Goal: Task Accomplishment & Management: Use online tool/utility

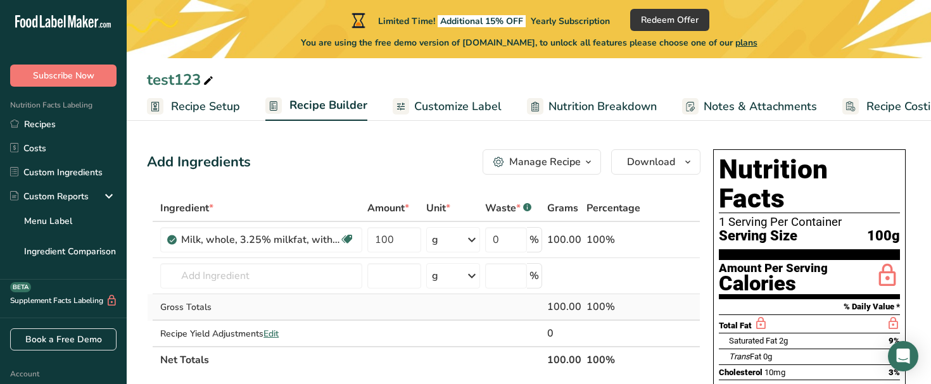
scroll to position [0, 32]
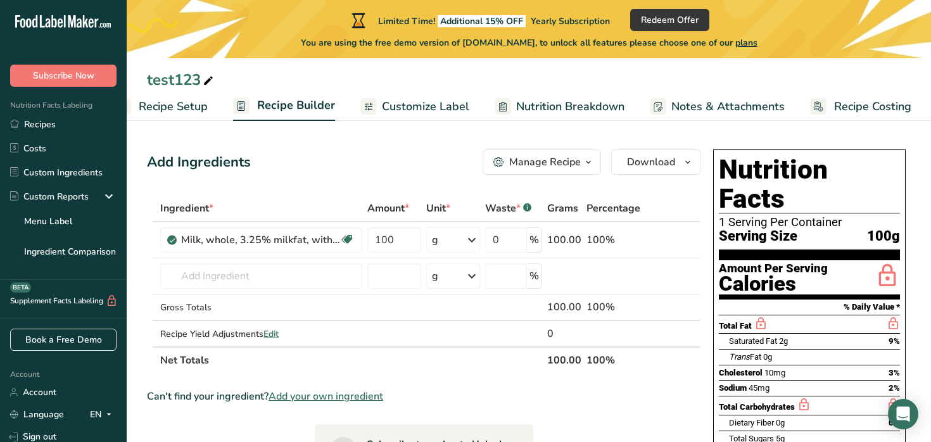
click at [417, 105] on span "Customize Label" at bounding box center [425, 106] width 87 height 17
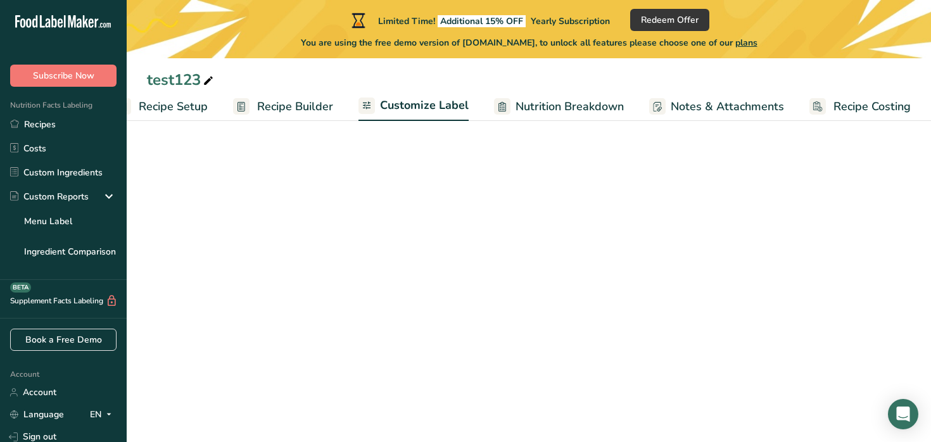
scroll to position [0, 32]
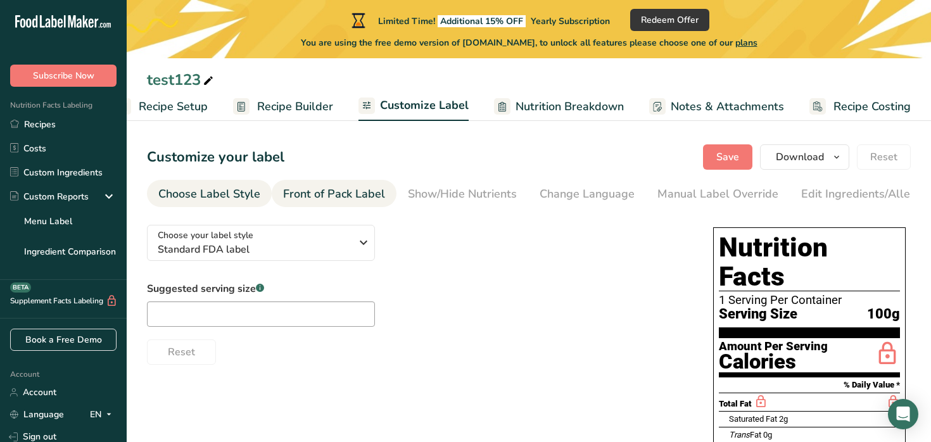
click at [351, 189] on div "Front of Pack Label" at bounding box center [334, 194] width 102 height 17
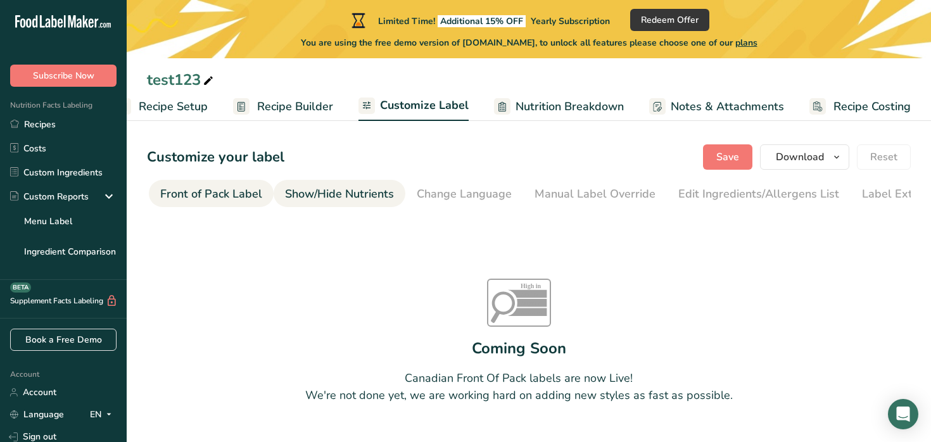
click at [342, 189] on div "Show/Hide Nutrients" at bounding box center [339, 194] width 109 height 17
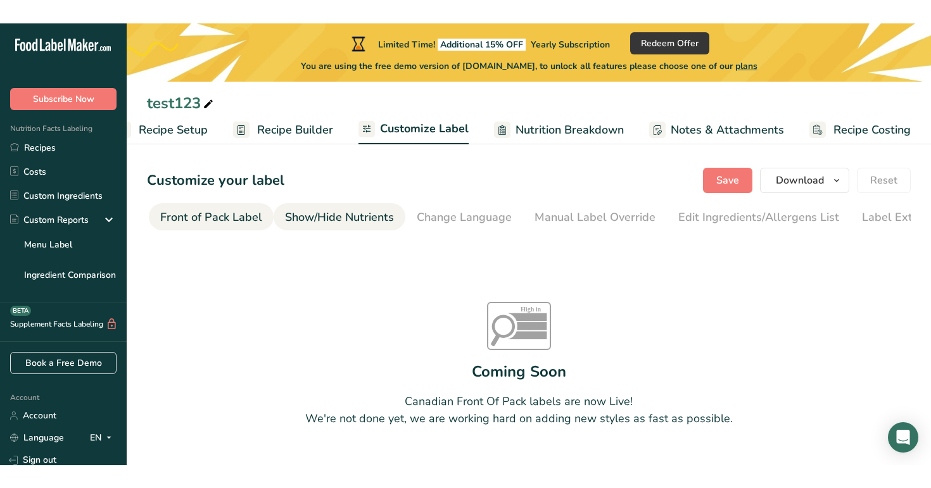
scroll to position [0, 156]
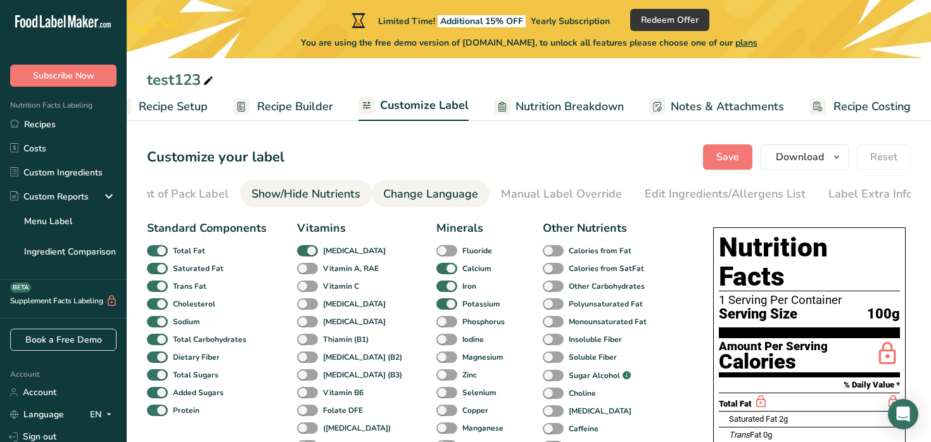
click at [393, 186] on div "Change Language" at bounding box center [430, 194] width 95 height 17
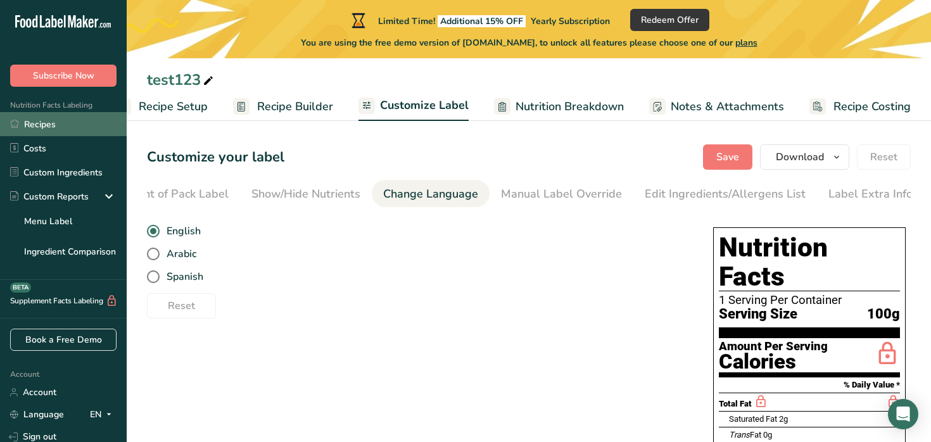
click at [44, 121] on link "Recipes" at bounding box center [63, 124] width 127 height 24
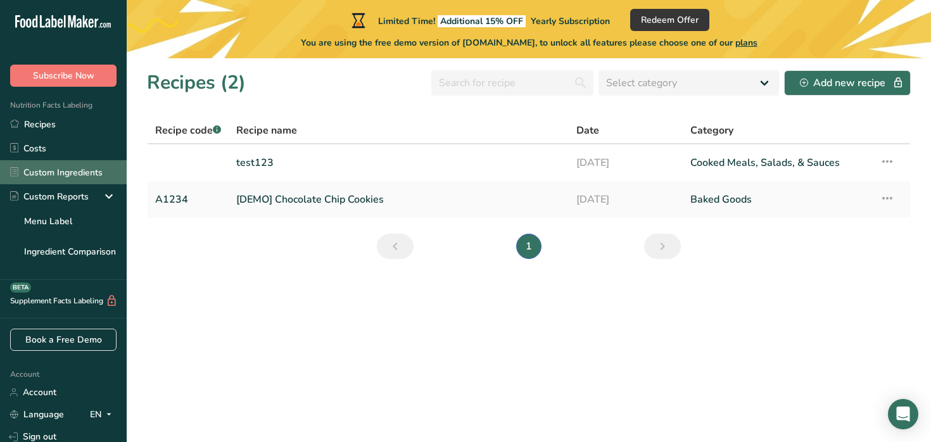
click at [70, 167] on link "Custom Ingredients" at bounding box center [63, 172] width 127 height 24
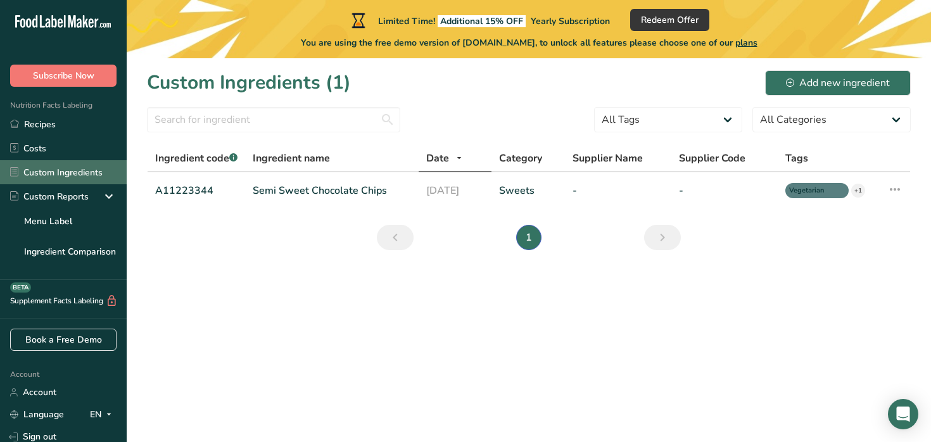
click at [86, 180] on link "Custom Ingredients" at bounding box center [63, 172] width 127 height 24
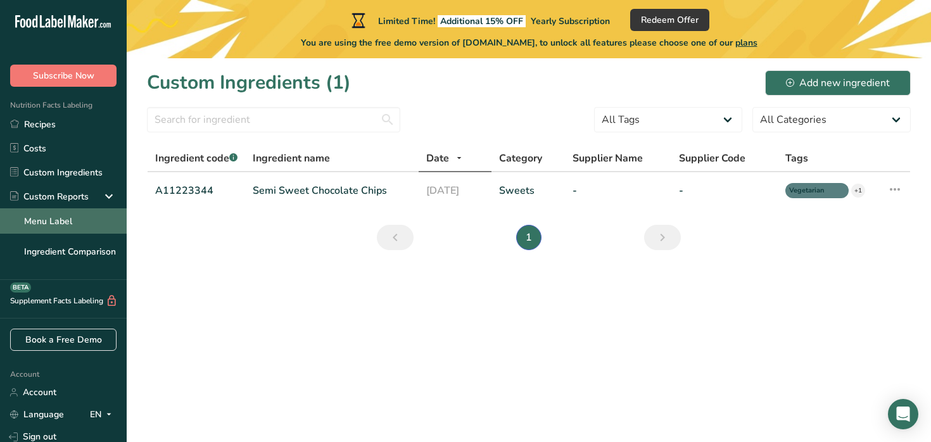
click at [82, 225] on link "Menu Label" at bounding box center [63, 220] width 127 height 25
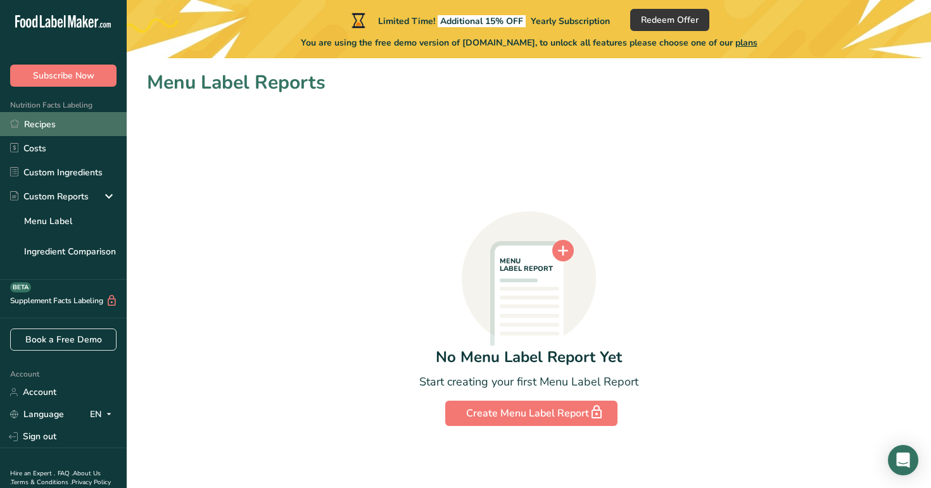
click at [37, 129] on link "Recipes" at bounding box center [63, 124] width 127 height 24
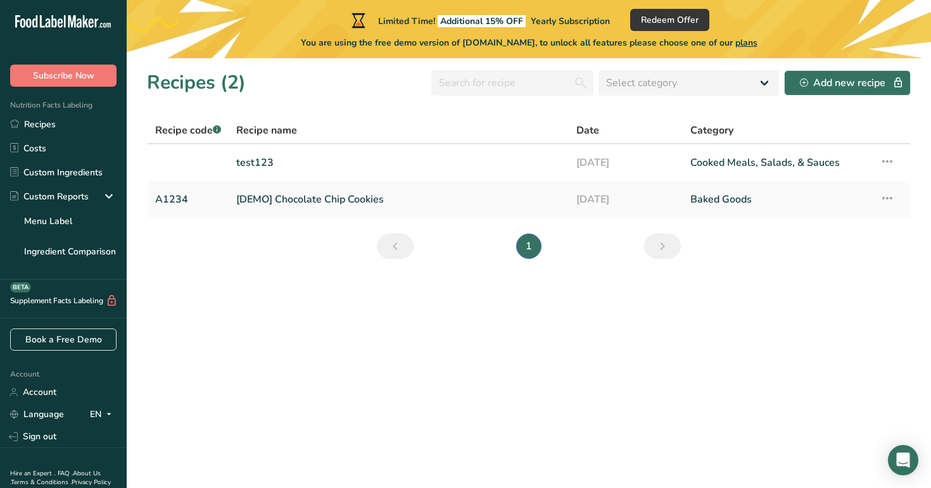
click at [497, 16] on span "Additional 15% OFF" at bounding box center [482, 21] width 88 height 12
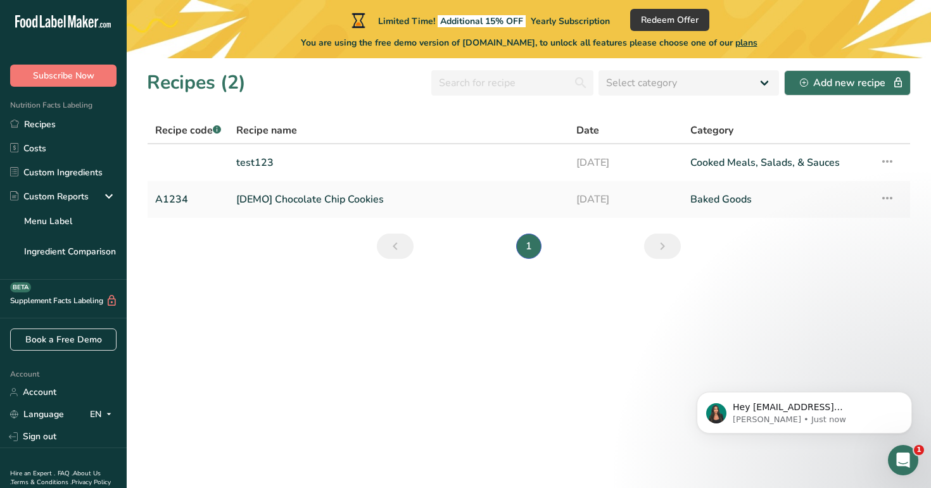
drag, startPoint x: 440, startPoint y: 19, endPoint x: 524, endPoint y: 20, distance: 84.2
click at [524, 20] on span "Additional 15% OFF" at bounding box center [482, 21] width 88 height 12
copy span "Additional 15% OFF"
click at [442, 200] on link "[DEMO] Chocolate Chip Cookies" at bounding box center [398, 199] width 325 height 27
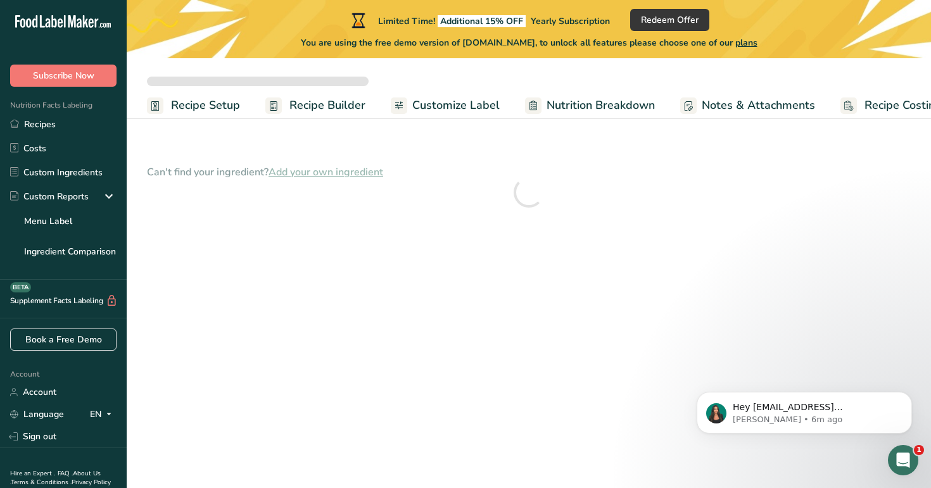
click at [489, 329] on main "Limited Time! Additional 15% OFF Yearly Subscription Redeem Offer You are using…" at bounding box center [465, 244] width 931 height 488
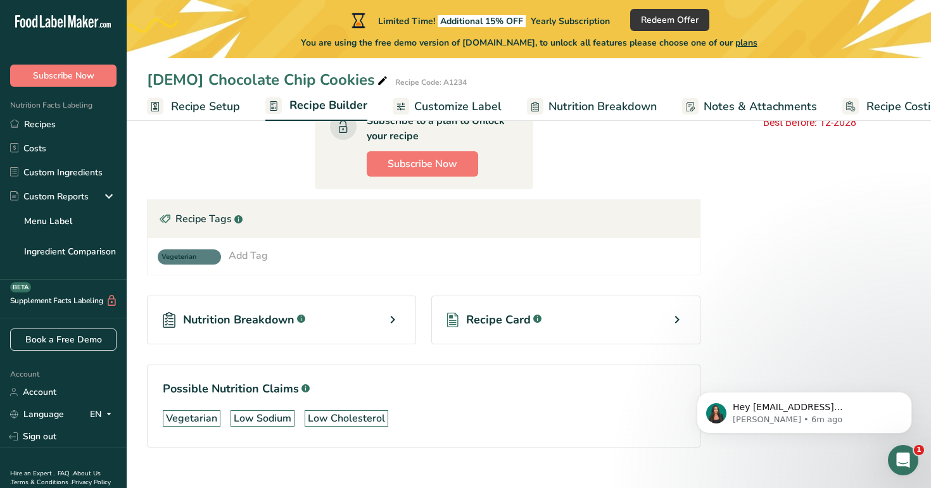
scroll to position [626, 0]
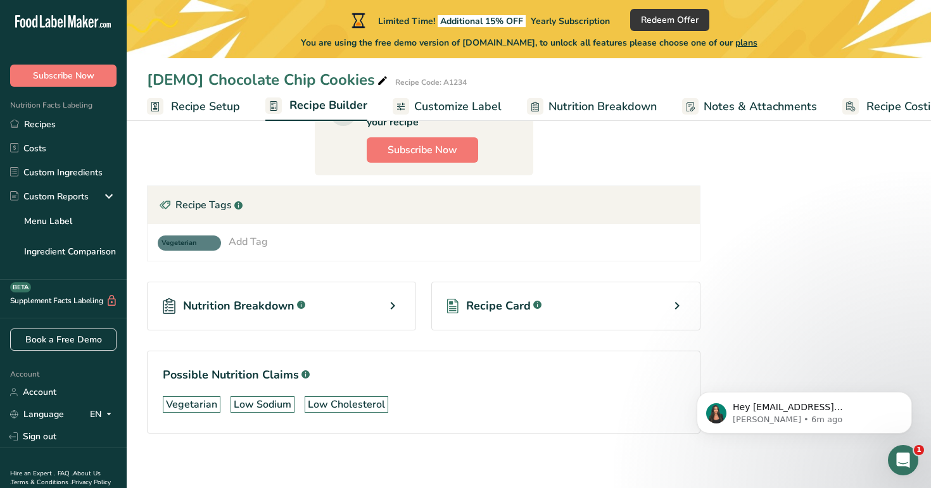
click at [376, 310] on div "Nutrition Breakdown .a-a{fill:#347362;}.b-a{fill:#fff;}" at bounding box center [281, 306] width 269 height 49
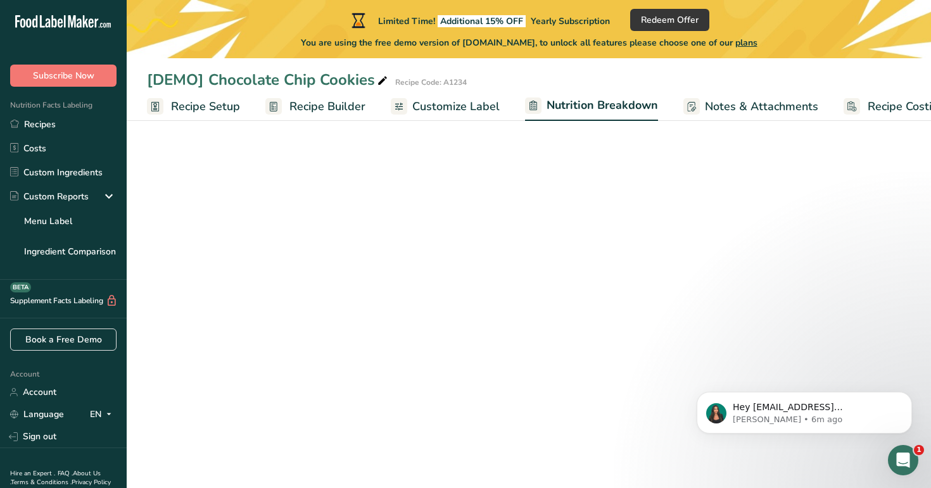
select select "Calories"
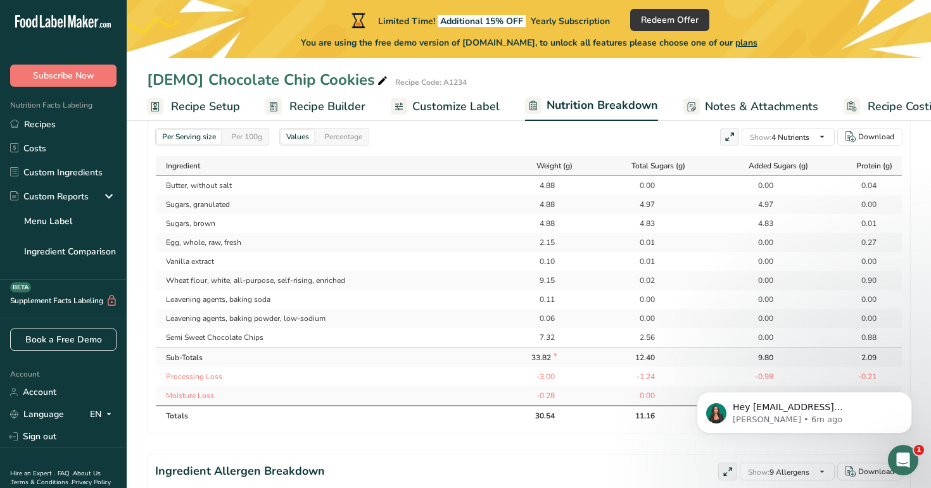
scroll to position [614, 0]
click at [350, 130] on div "Percentage" at bounding box center [343, 136] width 48 height 14
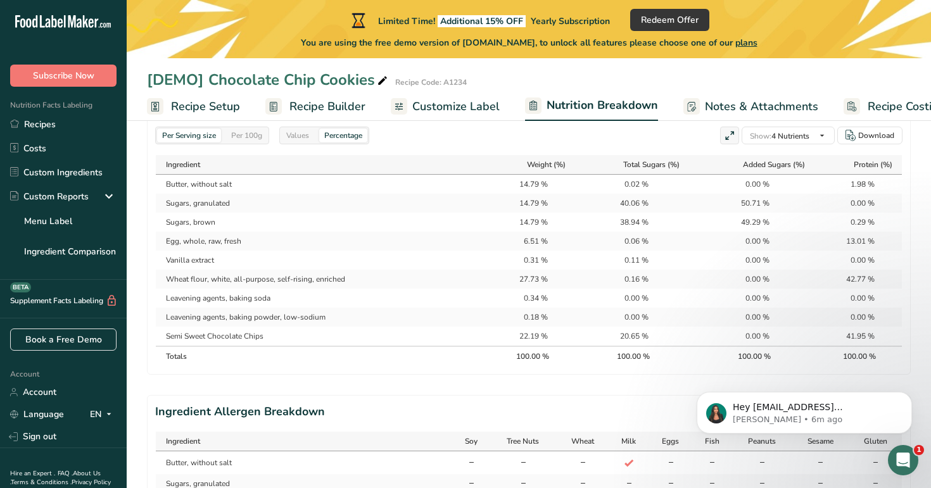
click at [238, 129] on div "Per 100g" at bounding box center [246, 136] width 41 height 14
click at [295, 129] on div "Values" at bounding box center [297, 136] width 33 height 14
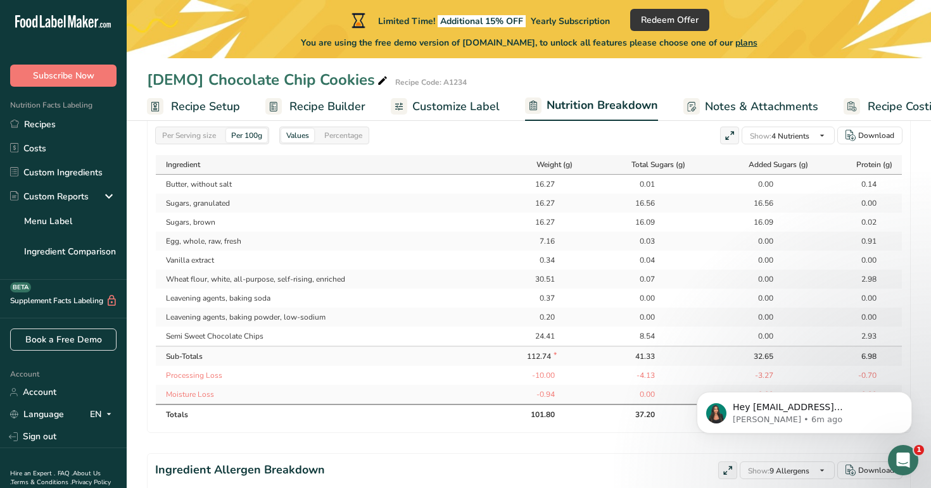
click at [198, 129] on div "Per Serving size" at bounding box center [189, 136] width 64 height 14
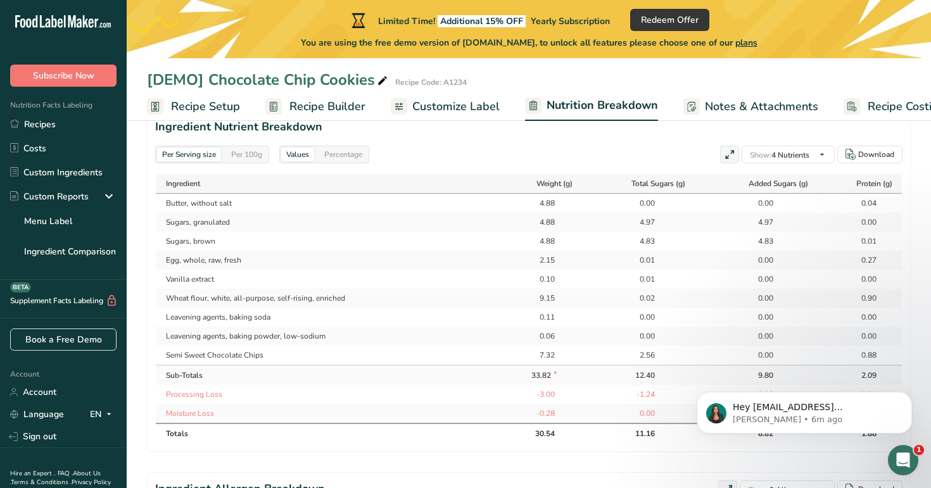
click at [315, 107] on span "Recipe Builder" at bounding box center [327, 106] width 76 height 17
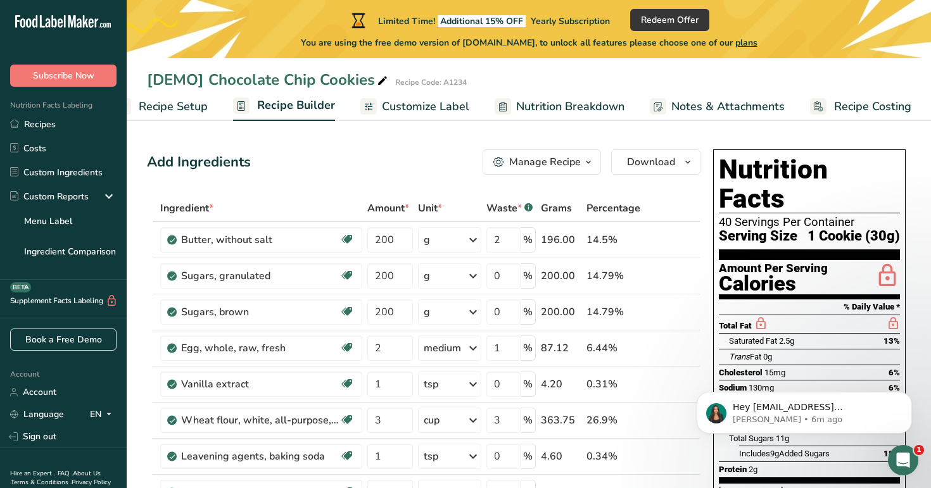
click at [183, 99] on span "Recipe Setup" at bounding box center [173, 106] width 69 height 17
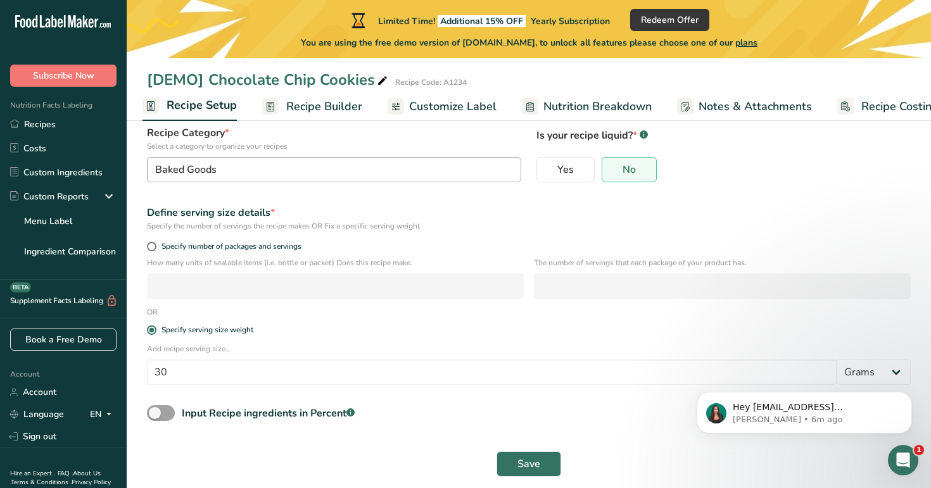
scroll to position [109, 0]
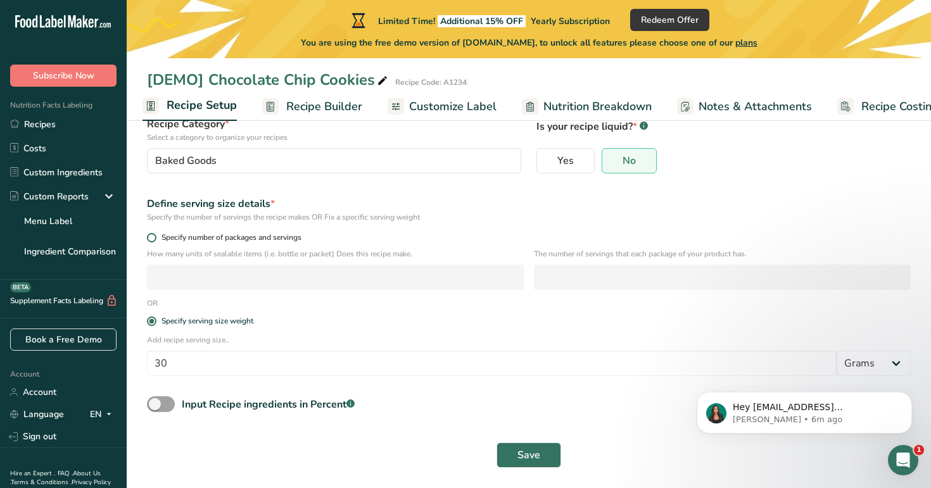
click at [227, 239] on span "Specify number of packages and servings" at bounding box center [228, 238] width 145 height 10
click at [155, 239] on input "Specify number of packages and servings" at bounding box center [151, 238] width 8 height 8
radio input "true"
radio input "false"
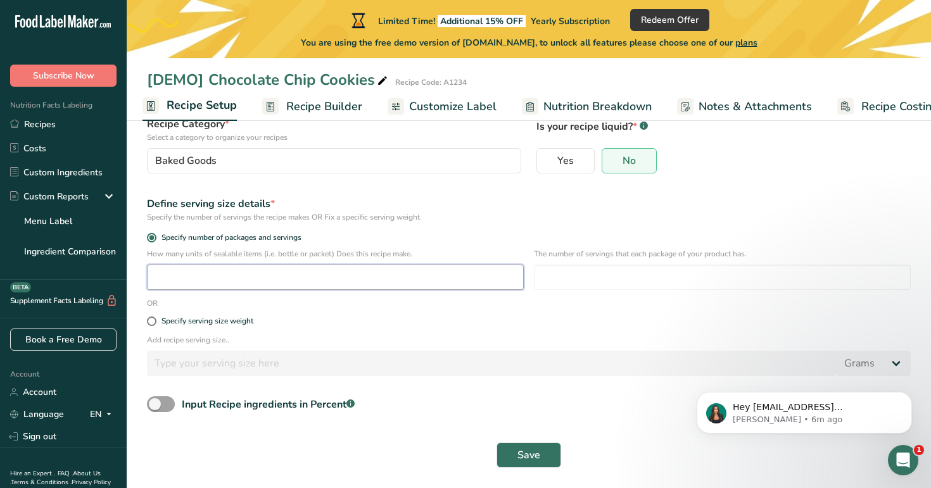
click at [232, 276] on input "number" at bounding box center [335, 277] width 377 height 25
type input "1"
click at [599, 270] on input "number" at bounding box center [722, 277] width 377 height 25
type input "1"
click at [530, 384] on span "Save" at bounding box center [529, 455] width 23 height 15
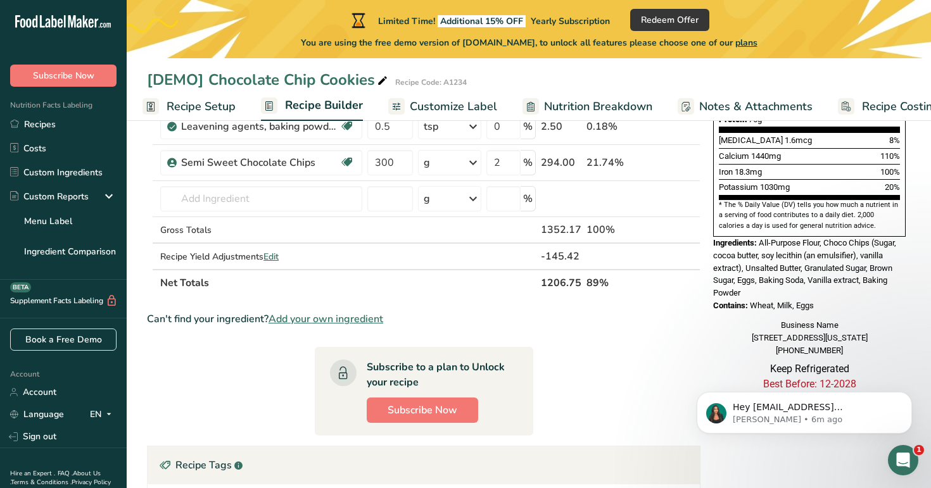
scroll to position [365, 0]
click at [592, 106] on span "Nutrition Breakdown" at bounding box center [598, 106] width 108 height 17
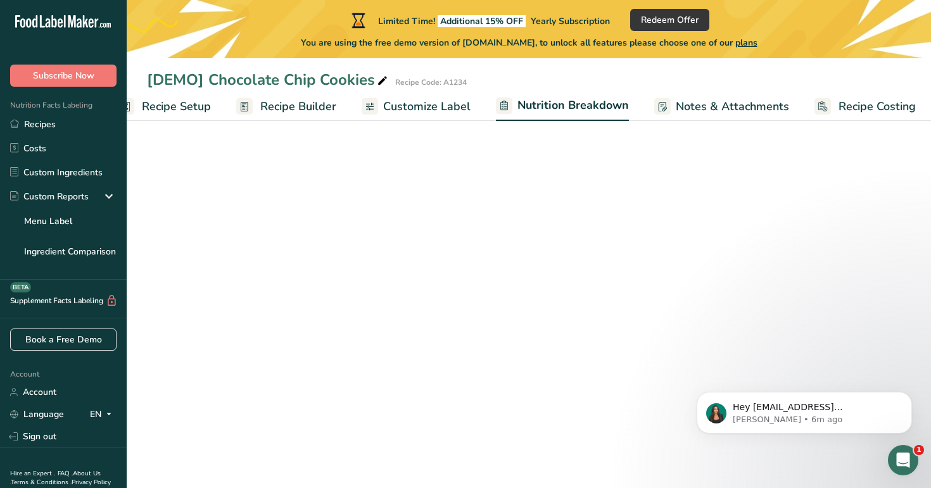
select select "Calories"
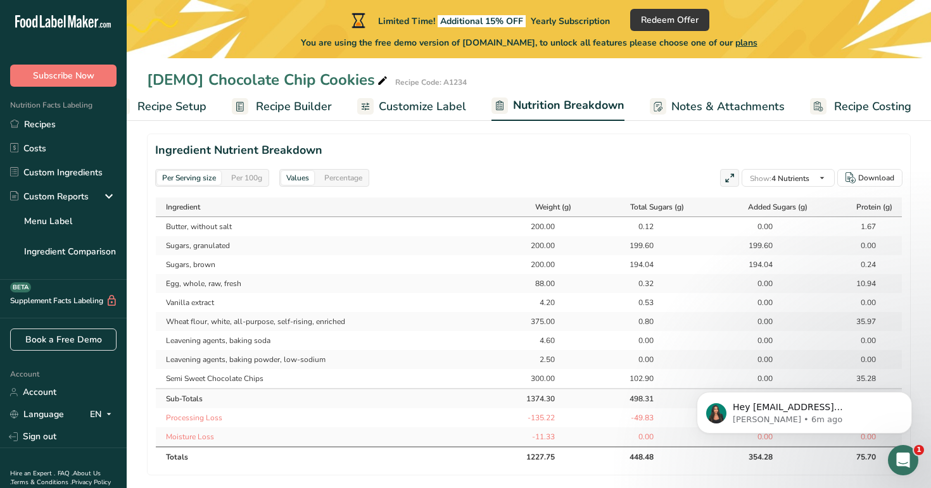
scroll to position [577, 0]
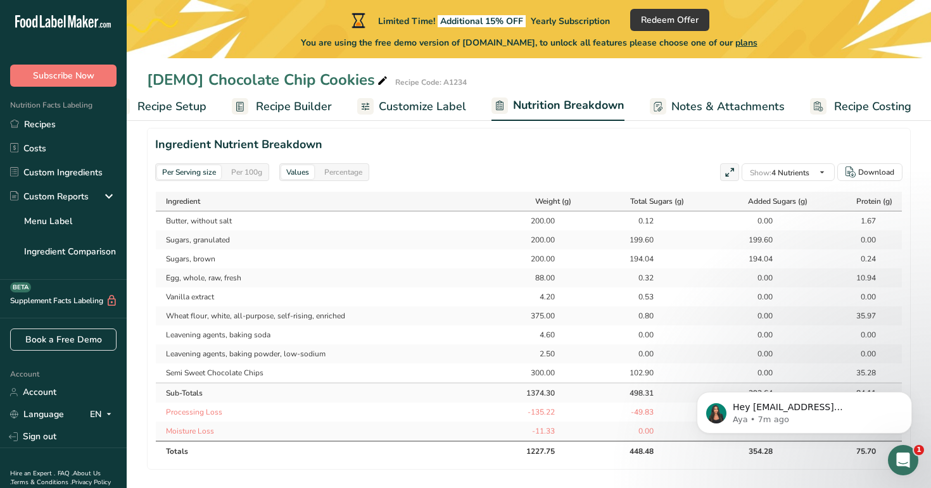
click at [321, 108] on span "Recipe Builder" at bounding box center [294, 106] width 76 height 17
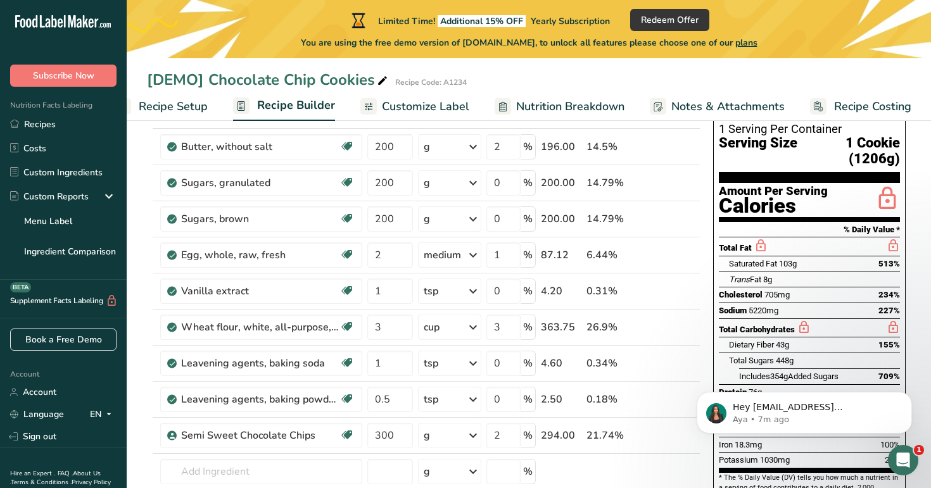
scroll to position [67, 0]
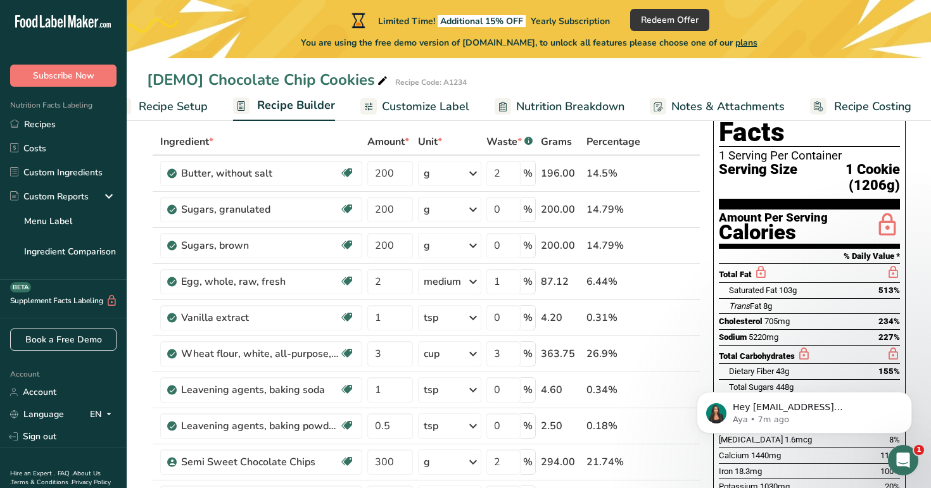
click at [432, 100] on span "Customize Label" at bounding box center [425, 106] width 87 height 17
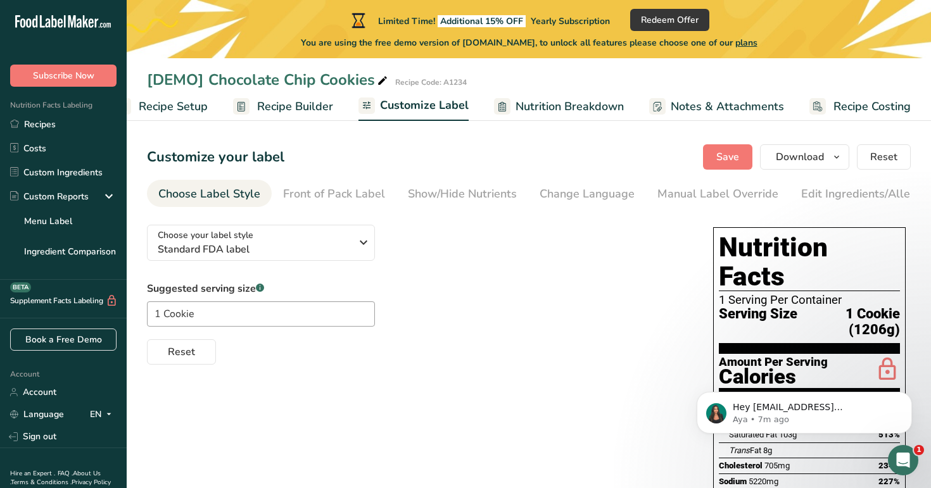
click at [592, 111] on span "Nutrition Breakdown" at bounding box center [570, 106] width 108 height 17
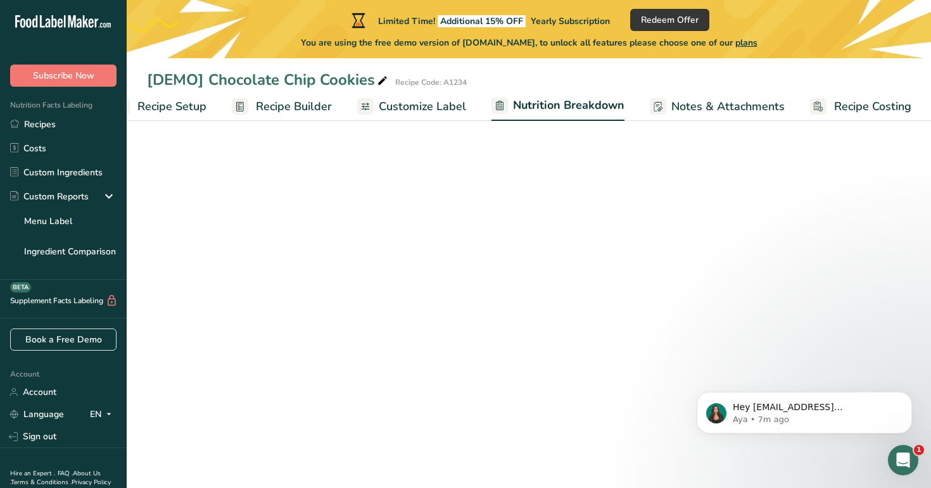
select select "Calories"
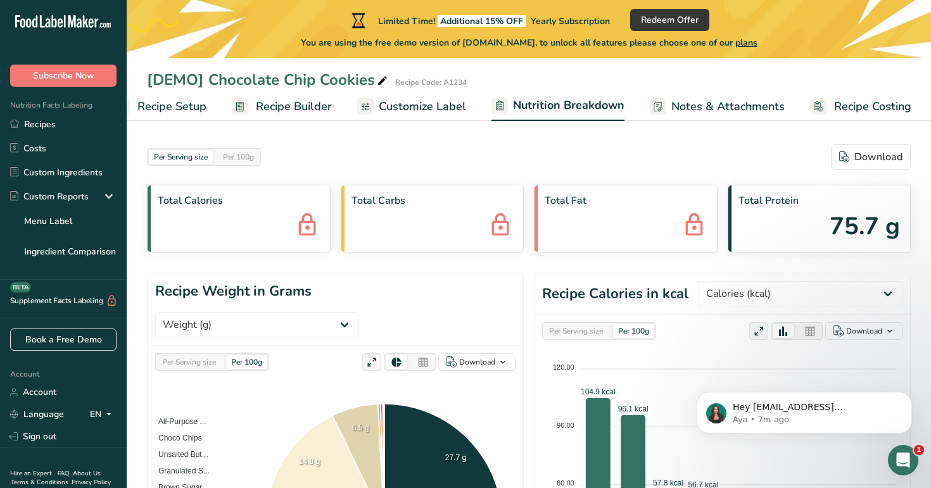
click at [697, 101] on span "Notes & Attachments" at bounding box center [727, 106] width 113 height 17
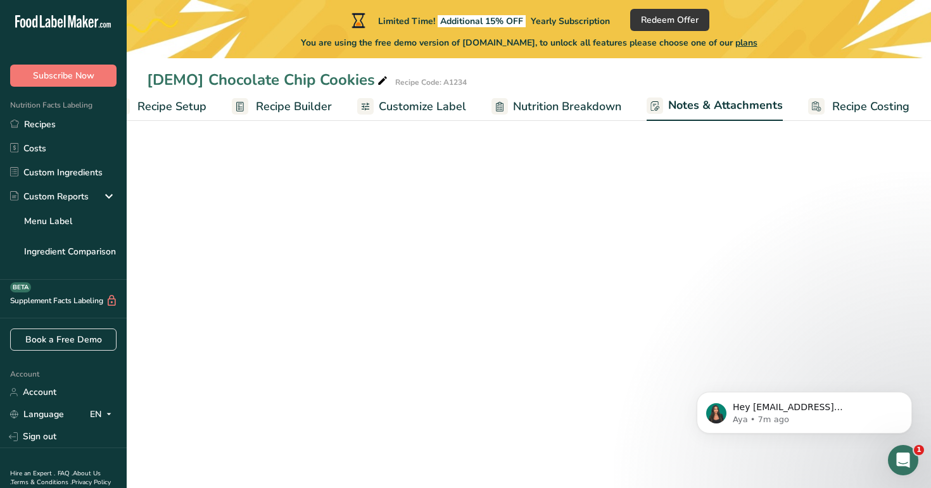
scroll to position [0, 33]
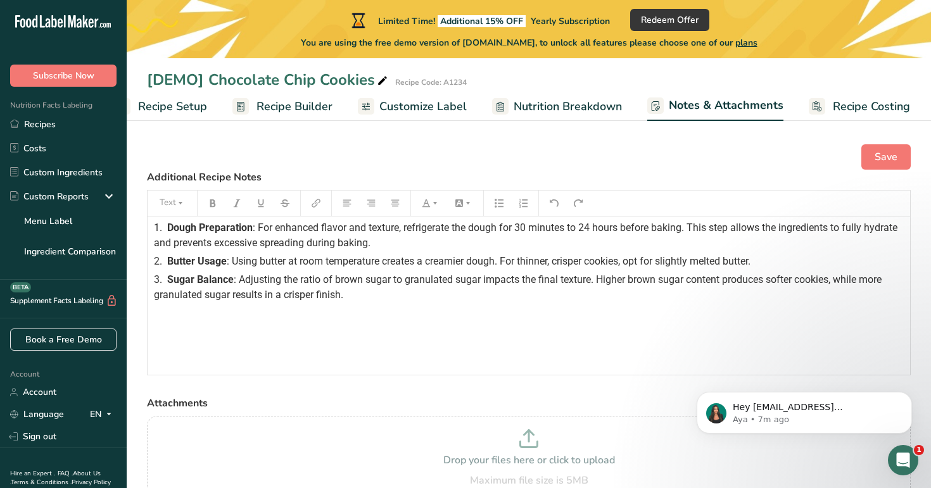
click at [825, 107] on link "Recipe Costing" at bounding box center [859, 106] width 101 height 29
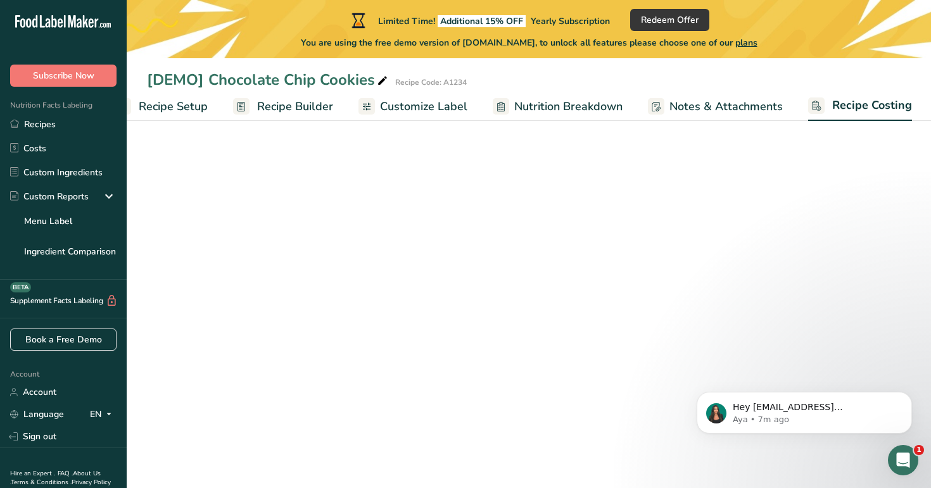
select select "1"
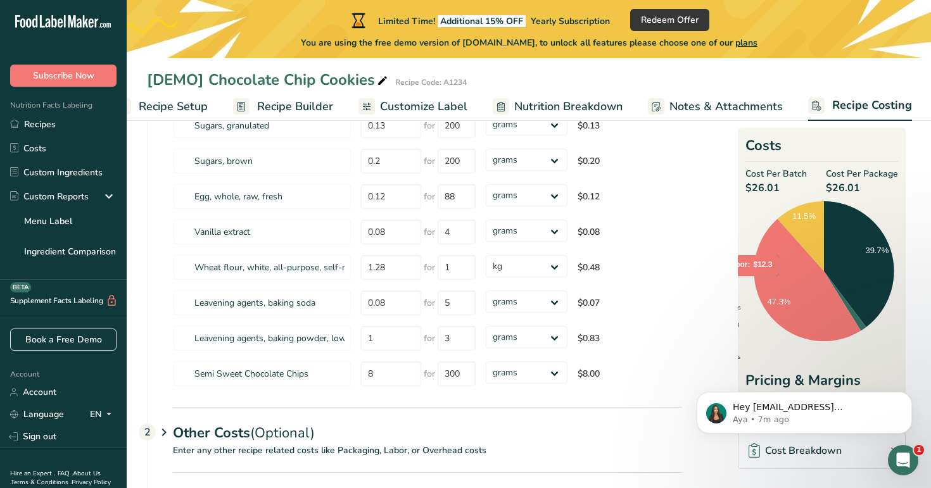
scroll to position [248, 0]
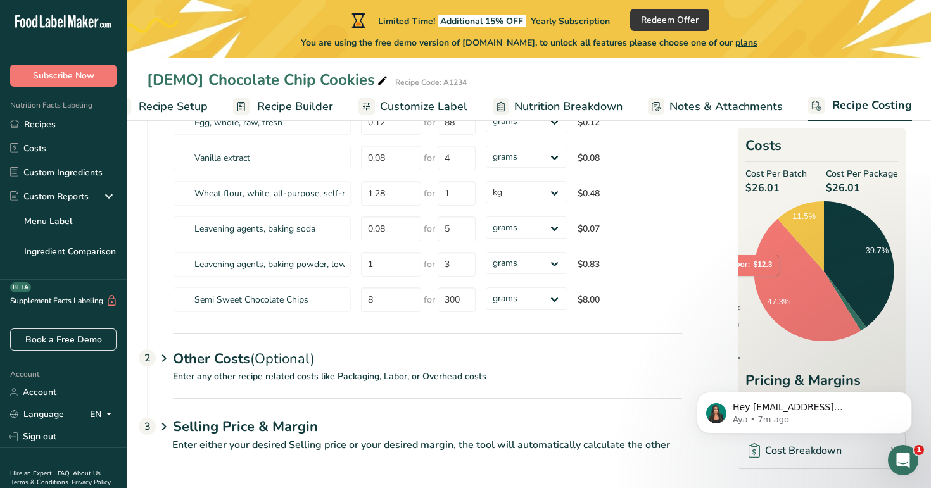
click at [482, 372] on p "Enter any other recipe related costs like Packaging, Labor, or Overhead costs" at bounding box center [415, 384] width 535 height 29
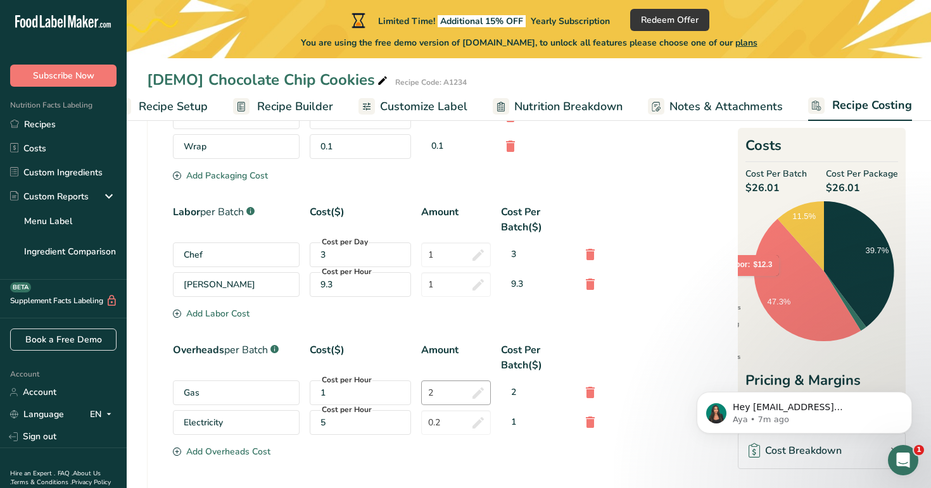
scroll to position [704, 0]
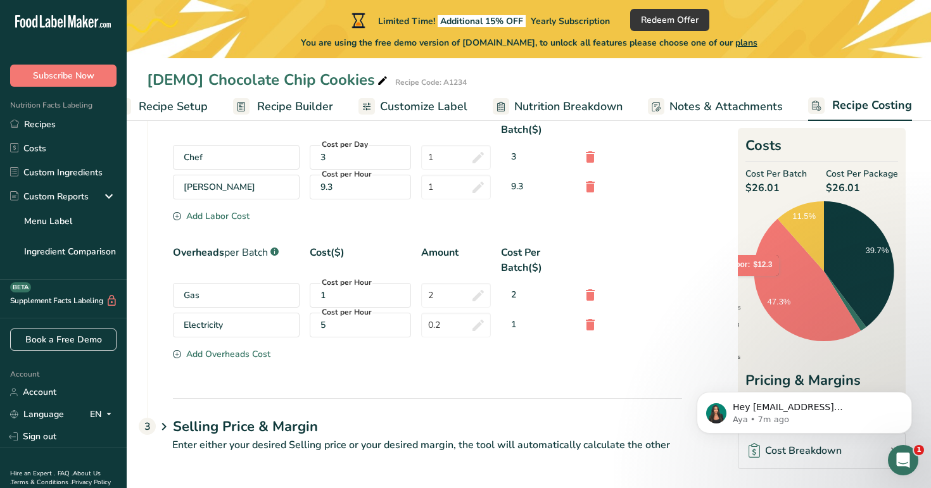
click at [477, 384] on p "Enter either your desired Selling price or your desired margin, the tool will a…" at bounding box center [414, 453] width 535 height 30
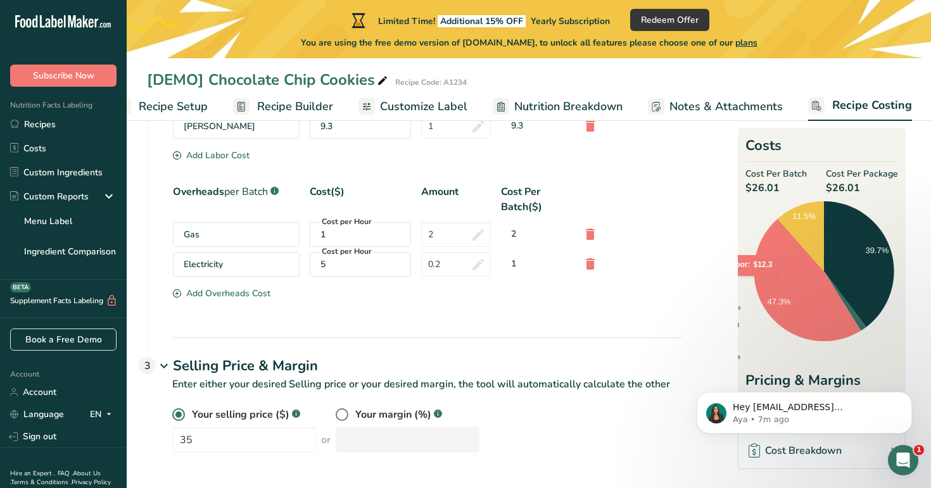
click at [278, 107] on span "Recipe Builder" at bounding box center [295, 106] width 76 height 17
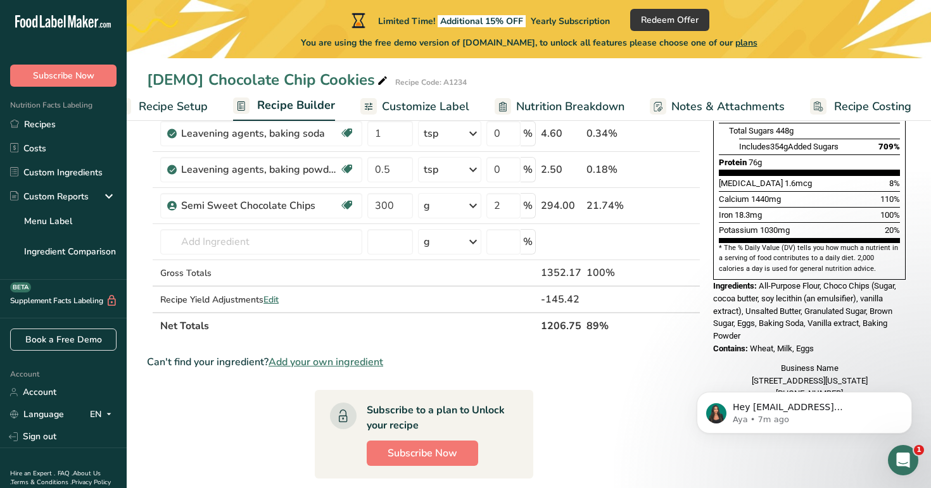
scroll to position [310, 0]
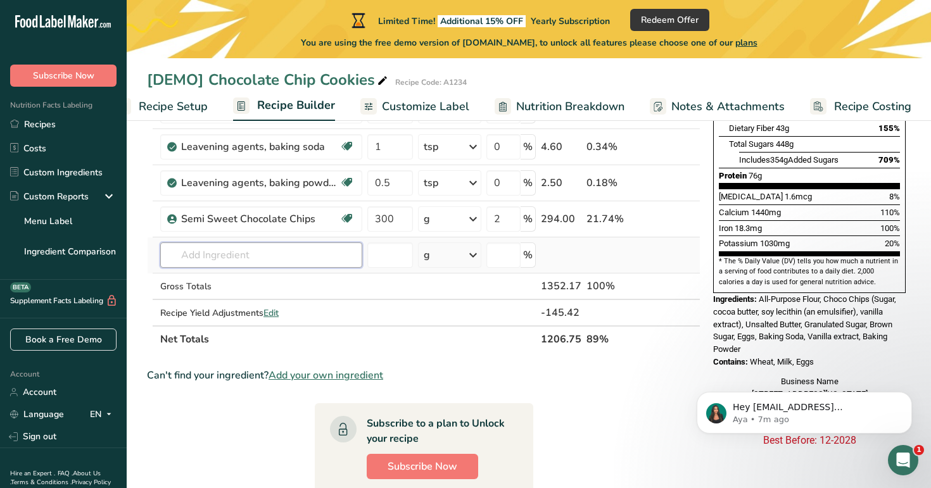
click at [307, 262] on input "text" at bounding box center [261, 255] width 202 height 25
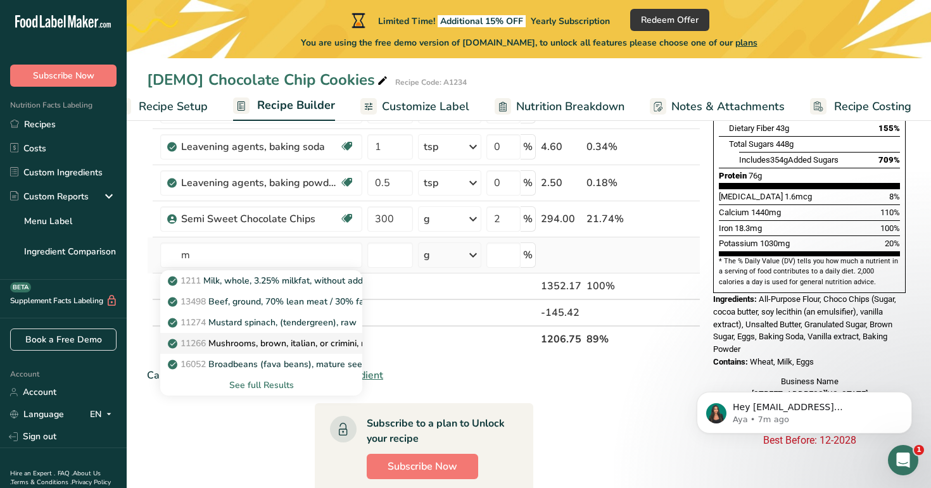
click at [303, 337] on p "11266 Mushrooms, brown, italian, or crimini, raw" at bounding box center [273, 343] width 206 height 13
type input "Mushrooms, brown, italian, or crimini, raw"
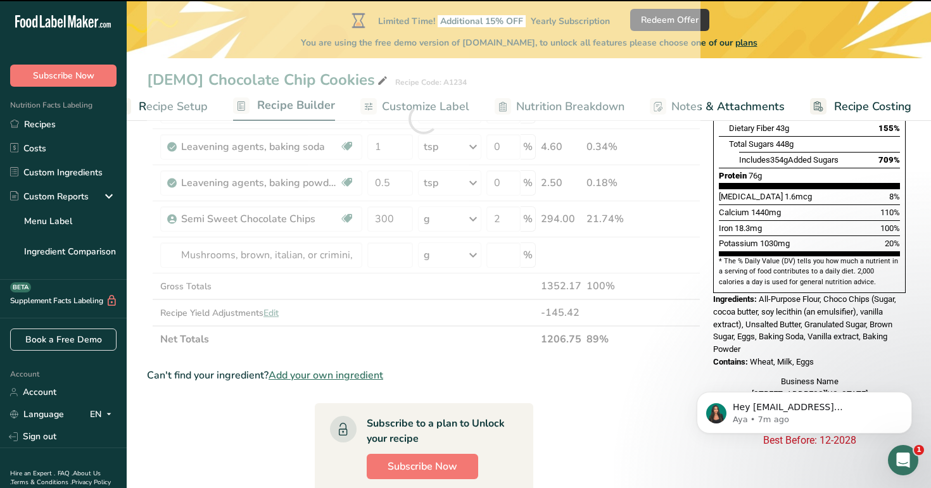
type input "0"
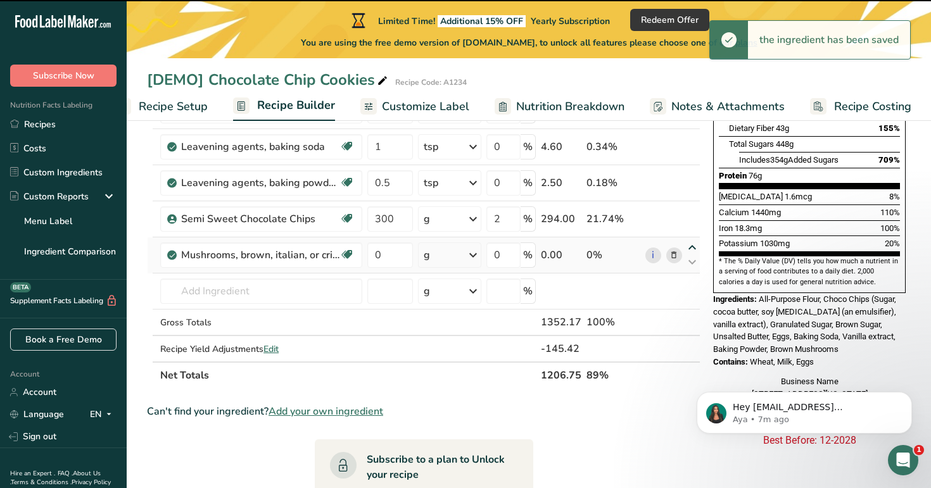
click at [689, 251] on icon at bounding box center [692, 248] width 15 height 10
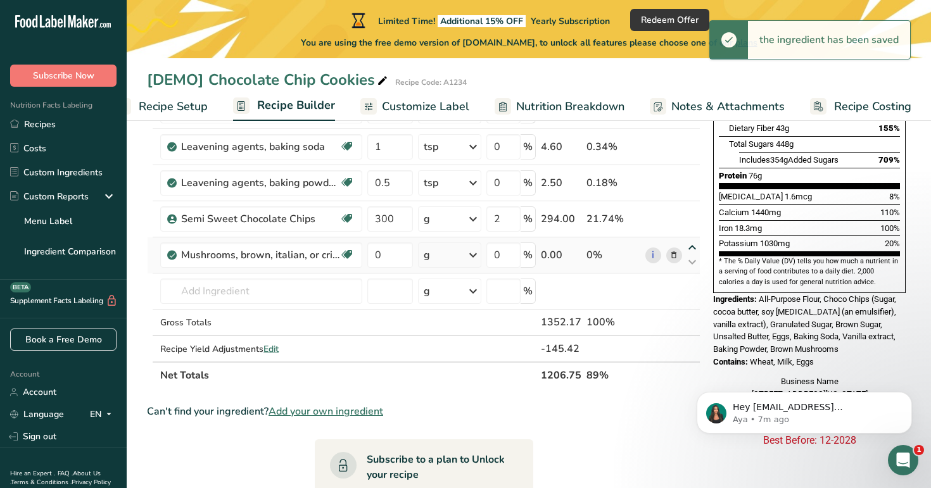
click at [690, 246] on icon at bounding box center [692, 248] width 15 height 10
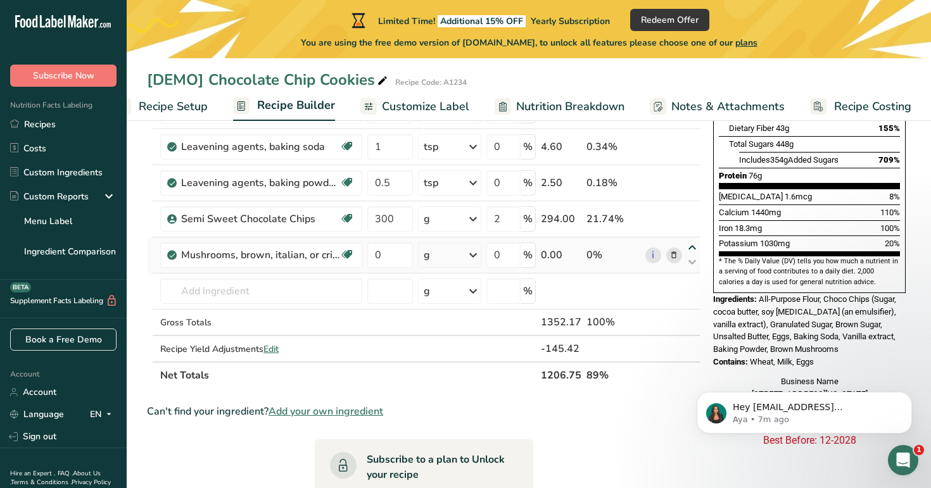
click at [690, 246] on icon at bounding box center [692, 248] width 15 height 10
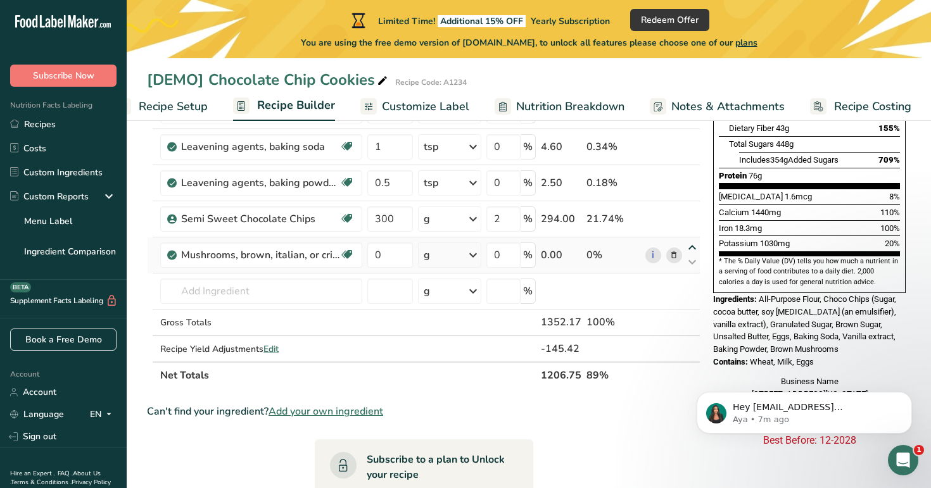
click at [690, 246] on icon at bounding box center [692, 248] width 15 height 10
